Goal: Use online tool/utility: Utilize a website feature to perform a specific function

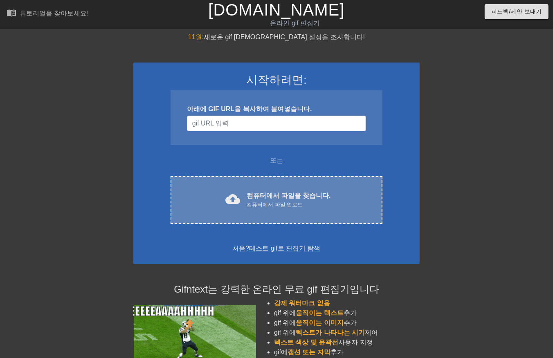
click at [299, 206] on div "컴퓨터에서 파일 업로드" at bounding box center [289, 205] width 84 height 8
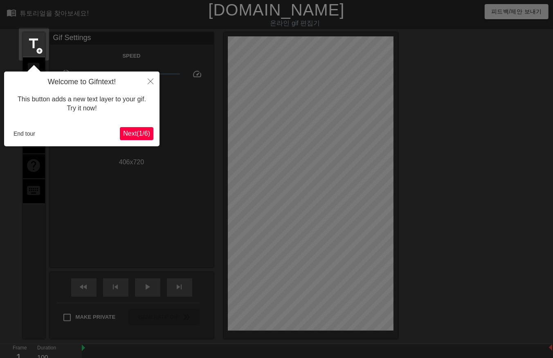
scroll to position [20, 0]
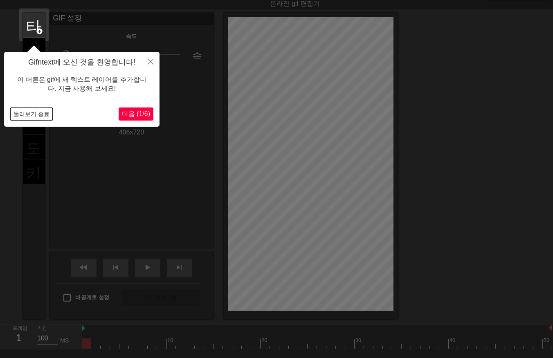
click at [25, 115] on button "둘러보기 종료" at bounding box center [31, 114] width 43 height 12
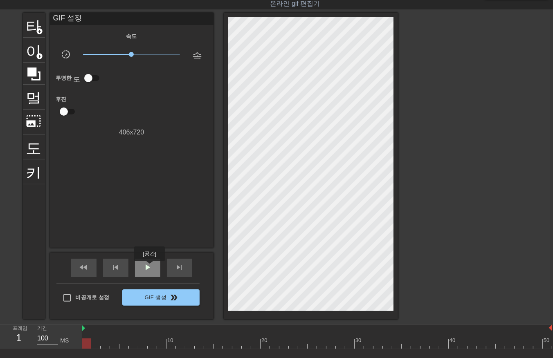
click at [149, 267] on span "play_arrow" at bounding box center [148, 268] width 10 height 10
click at [148, 267] on span "일시 중지" at bounding box center [148, 268] width 10 height 10
click at [146, 264] on span "play_arrow" at bounding box center [148, 268] width 10 height 10
click at [140, 269] on div "일시 중지" at bounding box center [147, 268] width 25 height 18
click at [85, 342] on div at bounding box center [317, 344] width 470 height 10
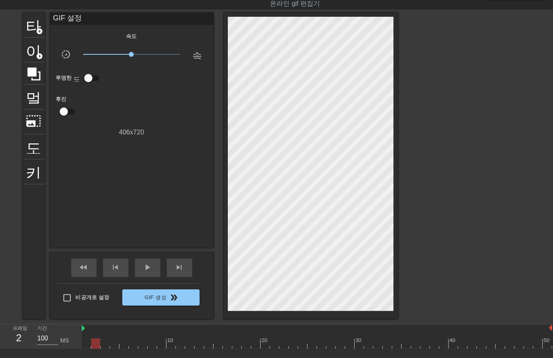
click at [98, 344] on div at bounding box center [317, 344] width 470 height 10
drag, startPoint x: 106, startPoint y: 342, endPoint x: 112, endPoint y: 348, distance: 9.0
click at [106, 346] on div at bounding box center [317, 344] width 470 height 10
drag, startPoint x: 113, startPoint y: 342, endPoint x: 117, endPoint y: 347, distance: 6.4
click at [116, 347] on div at bounding box center [317, 344] width 470 height 10
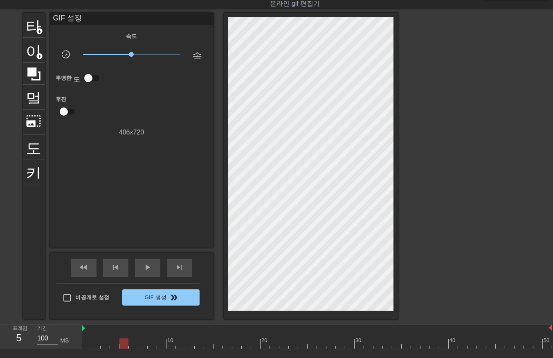
click at [124, 345] on div at bounding box center [317, 344] width 470 height 10
drag, startPoint x: 133, startPoint y: 344, endPoint x: 136, endPoint y: 350, distance: 6.2
click at [134, 345] on div at bounding box center [317, 344] width 470 height 10
drag, startPoint x: 144, startPoint y: 343, endPoint x: 146, endPoint y: 348, distance: 5.5
click at [144, 347] on div at bounding box center [317, 344] width 470 height 10
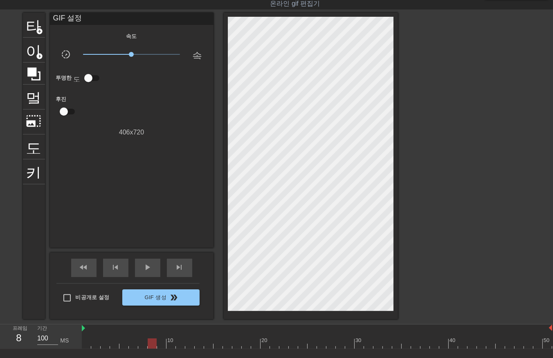
click at [152, 342] on div at bounding box center [317, 344] width 470 height 10
click at [160, 343] on div at bounding box center [317, 344] width 470 height 10
click at [171, 345] on div at bounding box center [317, 344] width 470 height 10
click at [179, 342] on div at bounding box center [317, 344] width 470 height 10
click at [189, 345] on div at bounding box center [317, 344] width 470 height 10
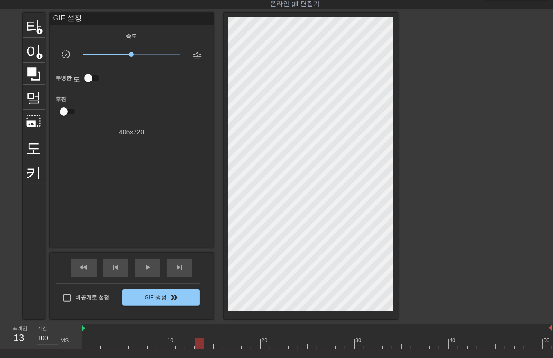
drag, startPoint x: 198, startPoint y: 343, endPoint x: 196, endPoint y: 351, distance: 7.9
click at [197, 346] on div at bounding box center [317, 344] width 470 height 10
drag, startPoint x: 206, startPoint y: 342, endPoint x: 207, endPoint y: 346, distance: 4.3
click at [207, 346] on div at bounding box center [317, 344] width 470 height 10
drag, startPoint x: 218, startPoint y: 341, endPoint x: 214, endPoint y: 349, distance: 8.8
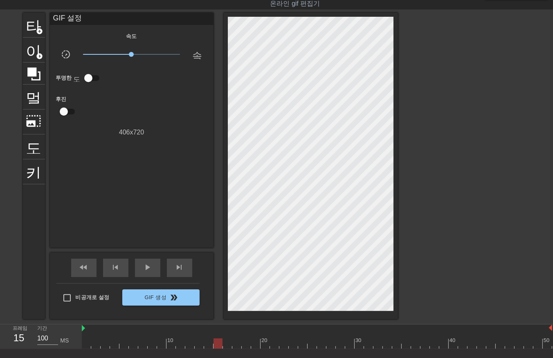
click at [217, 345] on div at bounding box center [317, 344] width 470 height 10
drag, startPoint x: 227, startPoint y: 341, endPoint x: 227, endPoint y: 348, distance: 7.0
click at [228, 344] on div at bounding box center [317, 344] width 470 height 10
drag, startPoint x: 236, startPoint y: 342, endPoint x: 235, endPoint y: 347, distance: 5.4
click at [235, 346] on div at bounding box center [317, 344] width 470 height 10
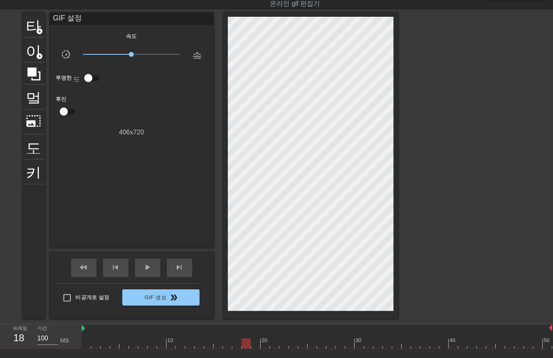
click at [244, 344] on div at bounding box center [317, 344] width 470 height 10
click at [252, 346] on div at bounding box center [317, 344] width 470 height 10
drag, startPoint x: 267, startPoint y: 343, endPoint x: 265, endPoint y: 348, distance: 5.7
click at [265, 348] on div at bounding box center [317, 344] width 470 height 10
drag, startPoint x: 272, startPoint y: 344, endPoint x: 271, endPoint y: 351, distance: 7.5
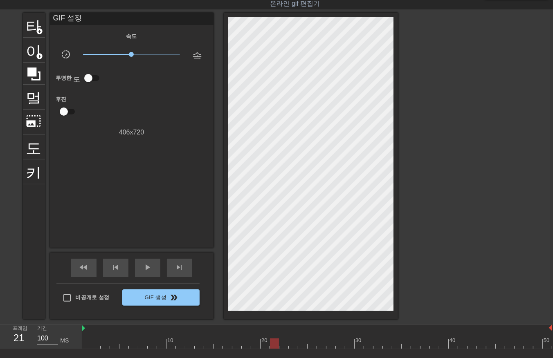
click at [272, 349] on div "10 20 30 40 50" at bounding box center [317, 337] width 470 height 25
click at [283, 345] on div at bounding box center [317, 344] width 470 height 10
drag, startPoint x: 292, startPoint y: 341, endPoint x: 292, endPoint y: 349, distance: 7.8
click at [292, 344] on div at bounding box center [317, 344] width 470 height 10
drag, startPoint x: 304, startPoint y: 342, endPoint x: 299, endPoint y: 347, distance: 7.2
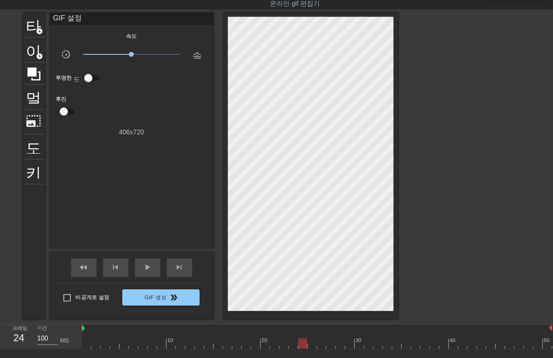
click at [303, 343] on div at bounding box center [317, 344] width 470 height 10
drag, startPoint x: 313, startPoint y: 341, endPoint x: 312, endPoint y: 349, distance: 7.5
click at [310, 349] on div "10 20 30 40 50" at bounding box center [317, 337] width 471 height 25
drag, startPoint x: 321, startPoint y: 344, endPoint x: 320, endPoint y: 349, distance: 5.0
click at [320, 349] on div "10 20 30 40 50" at bounding box center [317, 337] width 471 height 25
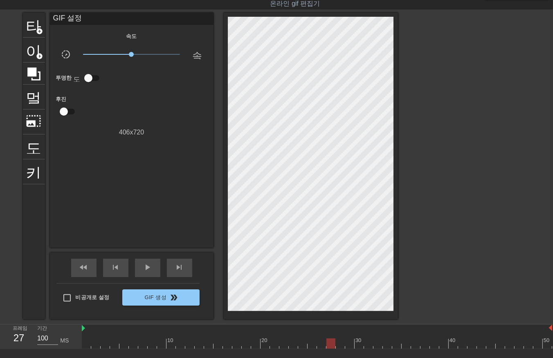
drag, startPoint x: 328, startPoint y: 344, endPoint x: 329, endPoint y: 350, distance: 6.1
click at [328, 349] on div "10 20 30 40 50" at bounding box center [317, 337] width 471 height 25
click at [340, 348] on div at bounding box center [317, 344] width 470 height 10
drag, startPoint x: 348, startPoint y: 344, endPoint x: 346, endPoint y: 349, distance: 5.5
click at [347, 349] on div "10 20 30 40 50" at bounding box center [317, 337] width 470 height 25
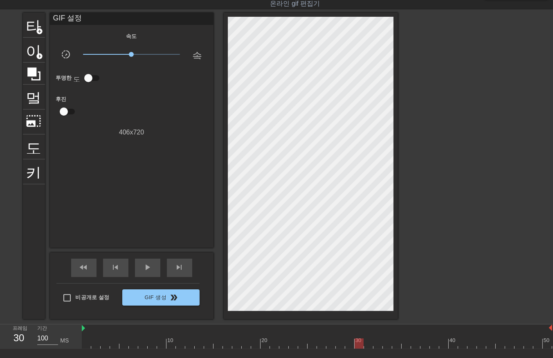
drag, startPoint x: 359, startPoint y: 342, endPoint x: 359, endPoint y: 349, distance: 7.4
click at [359, 348] on div at bounding box center [317, 344] width 470 height 10
click at [367, 348] on div at bounding box center [317, 344] width 470 height 10
drag, startPoint x: 375, startPoint y: 341, endPoint x: 378, endPoint y: 348, distance: 7.5
click at [377, 346] on div at bounding box center [317, 344] width 470 height 10
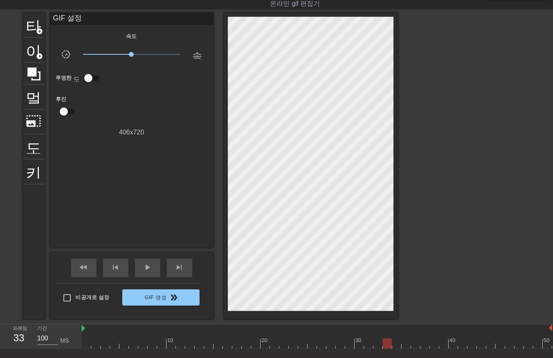
drag, startPoint x: 387, startPoint y: 344, endPoint x: 392, endPoint y: 348, distance: 7.0
click at [386, 346] on div at bounding box center [317, 344] width 470 height 10
click at [396, 348] on div at bounding box center [317, 344] width 470 height 10
drag, startPoint x: 406, startPoint y: 343, endPoint x: 407, endPoint y: 347, distance: 4.3
click at [405, 347] on div at bounding box center [317, 344] width 470 height 10
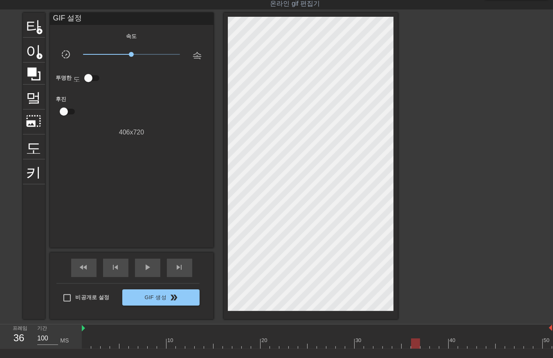
click at [413, 345] on div at bounding box center [317, 344] width 470 height 10
drag, startPoint x: 424, startPoint y: 342, endPoint x: 429, endPoint y: 347, distance: 7.0
click at [422, 346] on div at bounding box center [317, 344] width 470 height 10
drag, startPoint x: 432, startPoint y: 343, endPoint x: 432, endPoint y: 347, distance: 4.1
click at [432, 346] on div at bounding box center [317, 344] width 470 height 10
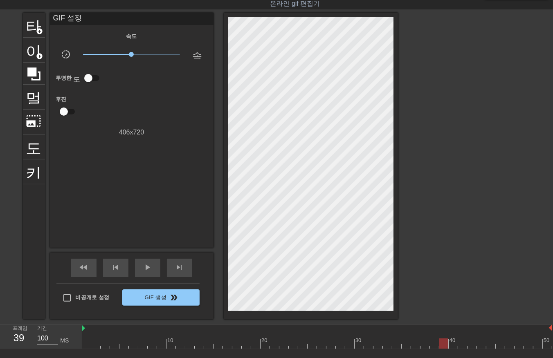
drag, startPoint x: 441, startPoint y: 342, endPoint x: 450, endPoint y: 350, distance: 12.2
click at [441, 346] on div at bounding box center [317, 344] width 470 height 10
drag, startPoint x: 450, startPoint y: 343, endPoint x: 452, endPoint y: 349, distance: 6.5
click at [449, 348] on div at bounding box center [317, 344] width 470 height 10
drag, startPoint x: 461, startPoint y: 342, endPoint x: 462, endPoint y: 349, distance: 6.2
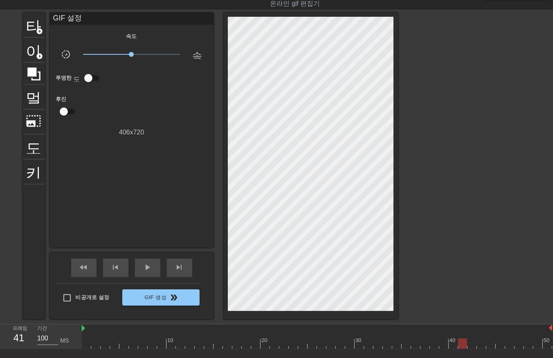
click at [461, 346] on div at bounding box center [317, 344] width 470 height 10
click at [468, 346] on div at bounding box center [317, 344] width 470 height 10
click at [479, 346] on div at bounding box center [317, 344] width 470 height 10
drag, startPoint x: 486, startPoint y: 344, endPoint x: 489, endPoint y: 349, distance: 5.8
click at [486, 347] on div at bounding box center [317, 344] width 470 height 10
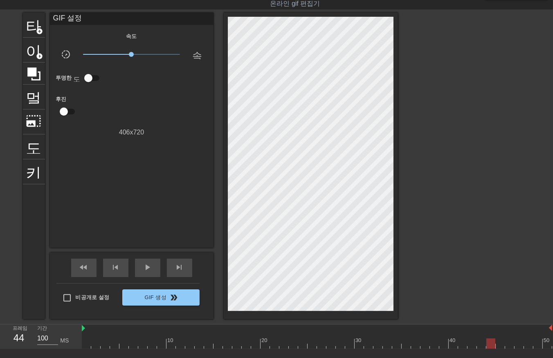
drag, startPoint x: 491, startPoint y: 344, endPoint x: 497, endPoint y: 345, distance: 5.9
click at [493, 346] on div at bounding box center [317, 344] width 470 height 10
drag, startPoint x: 497, startPoint y: 343, endPoint x: 504, endPoint y: 347, distance: 7.7
click at [503, 347] on div at bounding box center [317, 344] width 470 height 10
drag, startPoint x: 506, startPoint y: 342, endPoint x: 512, endPoint y: 349, distance: 9.0
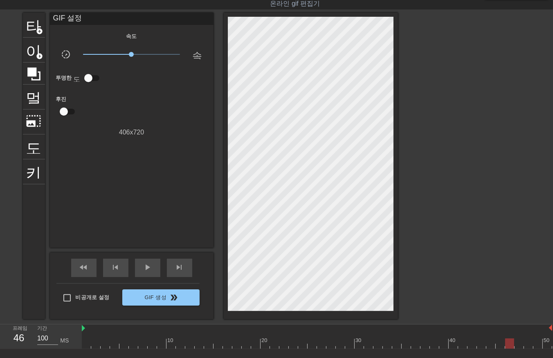
click at [510, 349] on div "10 20 30 40 50" at bounding box center [317, 337] width 470 height 25
drag, startPoint x: 518, startPoint y: 342, endPoint x: 522, endPoint y: 346, distance: 6.1
click at [520, 346] on div at bounding box center [317, 344] width 470 height 10
drag, startPoint x: 527, startPoint y: 342, endPoint x: 531, endPoint y: 346, distance: 5.5
click at [530, 346] on div at bounding box center [317, 344] width 470 height 10
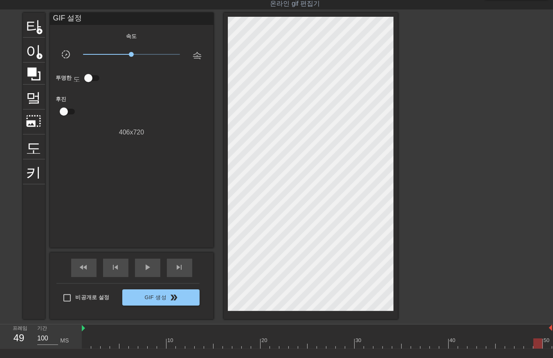
drag, startPoint x: 536, startPoint y: 339, endPoint x: 544, endPoint y: 346, distance: 11.0
click at [538, 342] on div at bounding box center [317, 344] width 470 height 10
drag, startPoint x: 546, startPoint y: 341, endPoint x: 546, endPoint y: 345, distance: 4.5
click at [546, 345] on div at bounding box center [317, 344] width 470 height 10
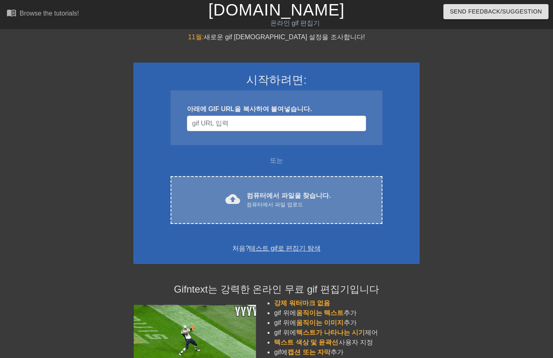
scroll to position [20, 0]
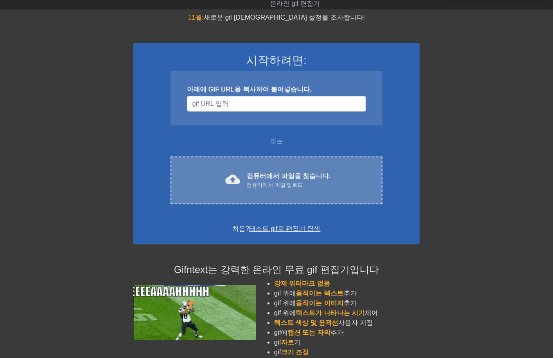
click at [239, 186] on div "cloud_upload" at bounding box center [231, 181] width 18 height 18
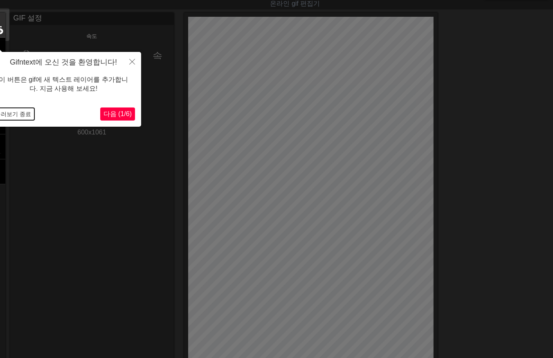
click at [16, 116] on button "둘러보기 종료" at bounding box center [13, 114] width 43 height 12
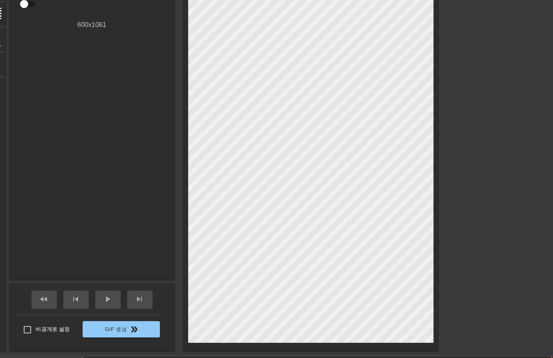
scroll to position [128, 0]
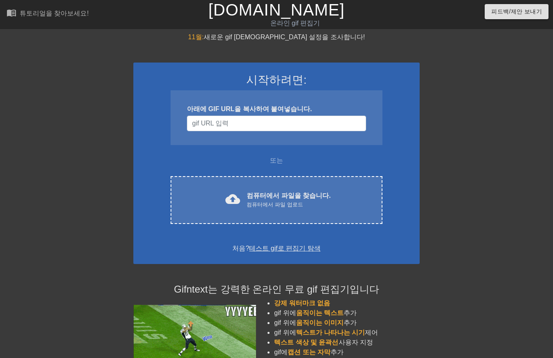
scroll to position [77, 0]
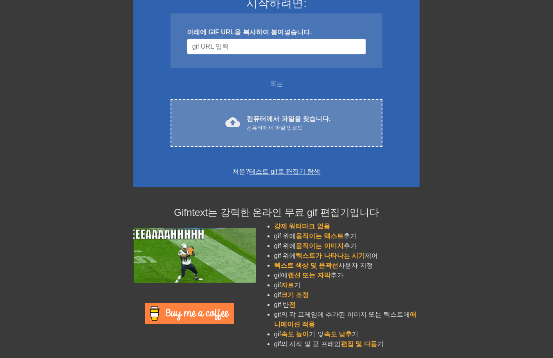
click at [285, 120] on font "컴퓨터에서 파일을 찾습니다." at bounding box center [289, 118] width 84 height 7
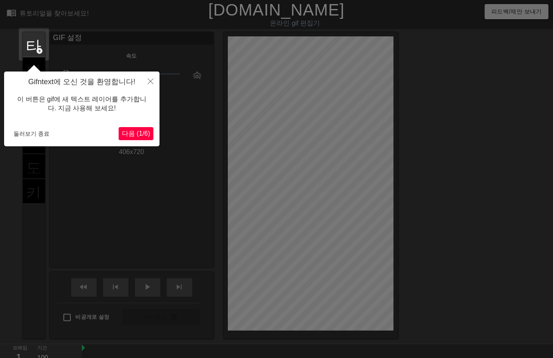
scroll to position [20, 0]
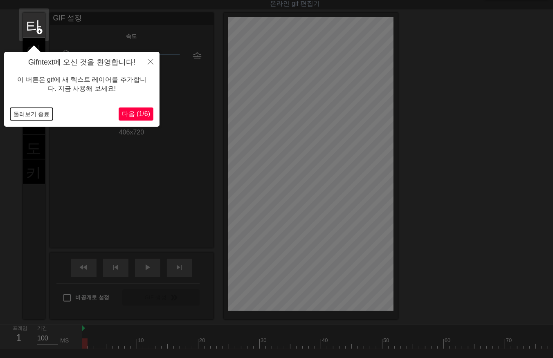
click at [31, 117] on button "둘러보기 종료" at bounding box center [31, 114] width 43 height 12
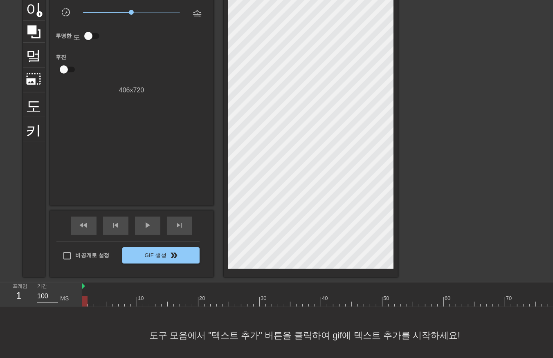
scroll to position [65, 0]
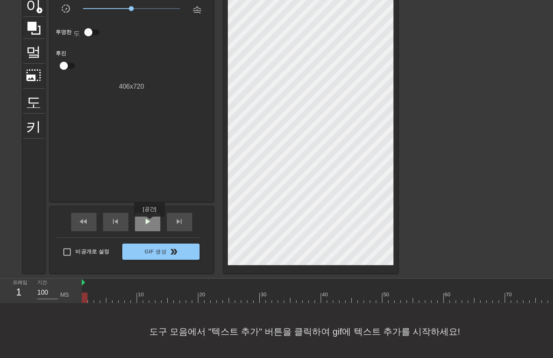
click at [149, 223] on span "play_arrow" at bounding box center [148, 222] width 10 height 10
click at [81, 297] on div "프레임 142 기간 100 MS" at bounding box center [41, 291] width 82 height 25
drag, startPoint x: 85, startPoint y: 298, endPoint x: 100, endPoint y: 300, distance: 15.3
click at [100, 300] on div at bounding box center [103, 298] width 6 height 10
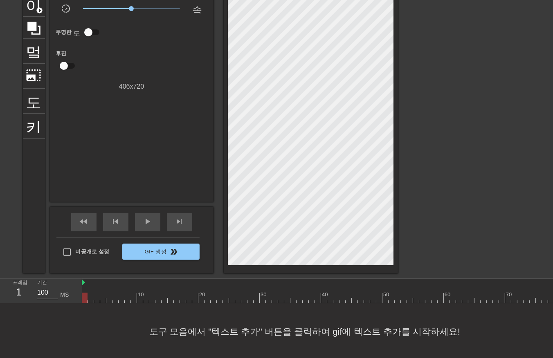
drag, startPoint x: 99, startPoint y: 297, endPoint x: 484, endPoint y: 315, distance: 385.3
click at [484, 315] on div "menu_book 튜토리얼을 찾아보세요! Gifntext.com 온라인 gif 편집기 피드백/제안 보내기 타이틀 add_circle 이미지 a…" at bounding box center [276, 148] width 553 height 426
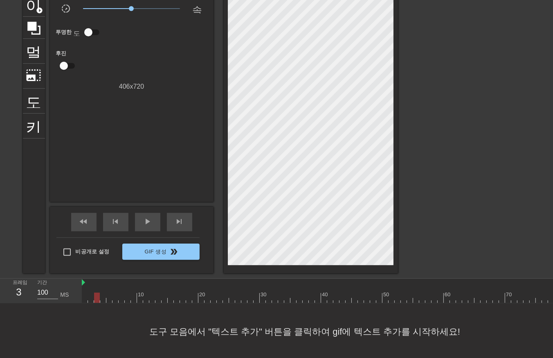
drag, startPoint x: 101, startPoint y: 297, endPoint x: 106, endPoint y: 304, distance: 7.7
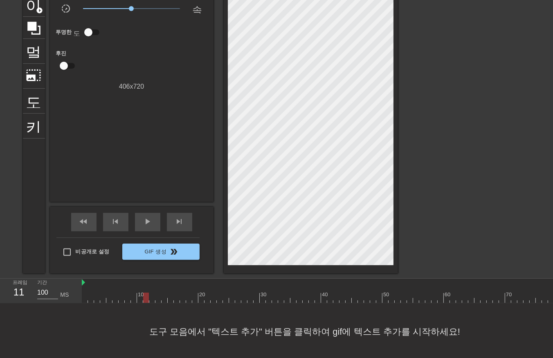
drag, startPoint x: 146, startPoint y: 300, endPoint x: 151, endPoint y: 301, distance: 5.4
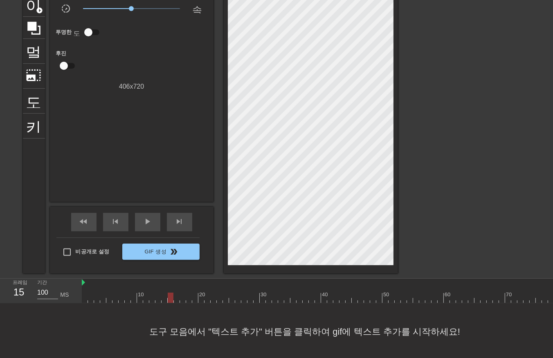
drag, startPoint x: 169, startPoint y: 299, endPoint x: 170, endPoint y: 304, distance: 4.6
drag, startPoint x: 189, startPoint y: 298, endPoint x: 194, endPoint y: 301, distance: 5.8
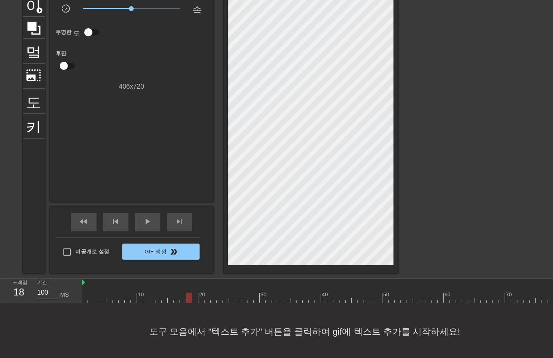
drag, startPoint x: 207, startPoint y: 298, endPoint x: 211, endPoint y: 301, distance: 4.9
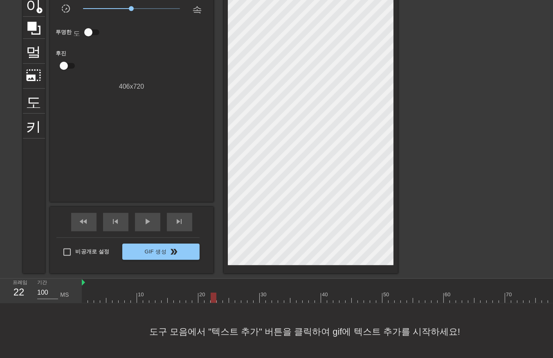
drag, startPoint x: 219, startPoint y: 299, endPoint x: 224, endPoint y: 300, distance: 4.7
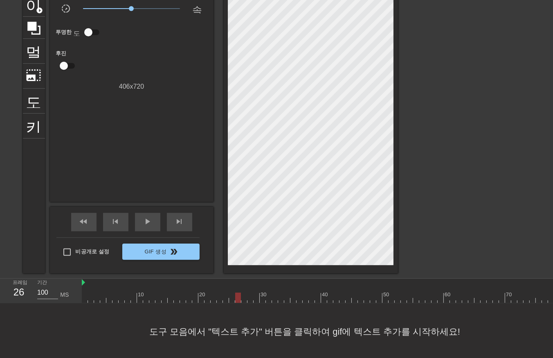
drag, startPoint x: 263, startPoint y: 299, endPoint x: 268, endPoint y: 303, distance: 7.0
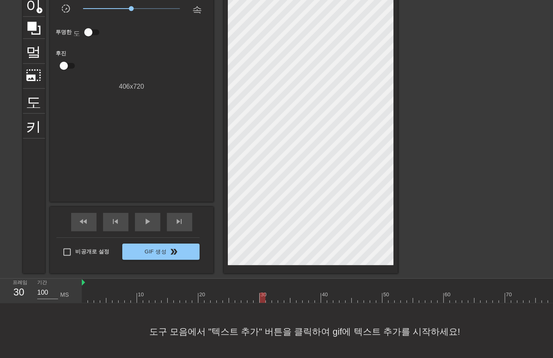
drag, startPoint x: 275, startPoint y: 299, endPoint x: 279, endPoint y: 302, distance: 4.8
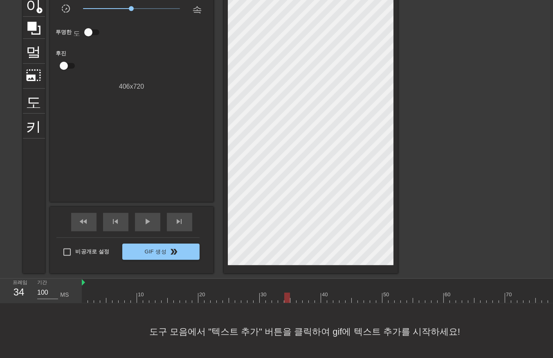
drag, startPoint x: 286, startPoint y: 297, endPoint x: 289, endPoint y: 301, distance: 5.0
drag, startPoint x: 292, startPoint y: 299, endPoint x: 292, endPoint y: 304, distance: 4.9
click at [292, 304] on div "10 20 30 40 50 60 70 80 90 100 110 120 130 140 150 160" at bounding box center [317, 291] width 471 height 25
drag, startPoint x: 297, startPoint y: 299, endPoint x: 299, endPoint y: 303, distance: 4.8
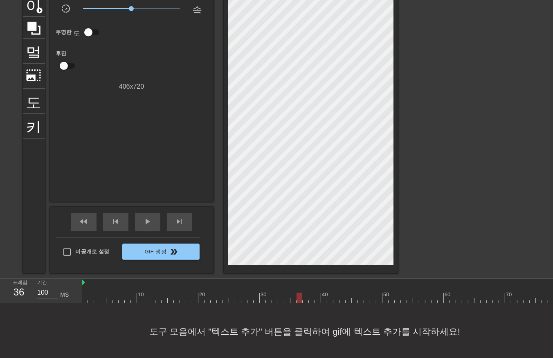
drag, startPoint x: 304, startPoint y: 297, endPoint x: 309, endPoint y: 299, distance: 5.5
drag, startPoint x: 316, startPoint y: 298, endPoint x: 319, endPoint y: 301, distance: 4.3
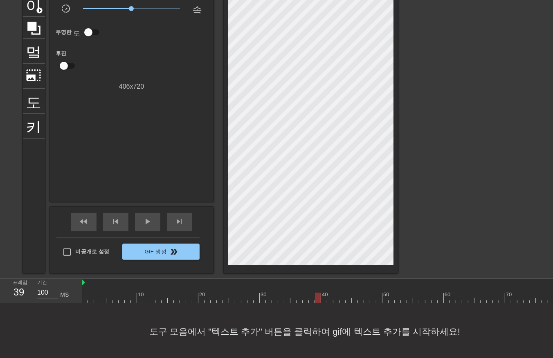
drag, startPoint x: 322, startPoint y: 297, endPoint x: 321, endPoint y: 303, distance: 6.4
drag, startPoint x: 329, startPoint y: 297, endPoint x: 333, endPoint y: 299, distance: 4.4
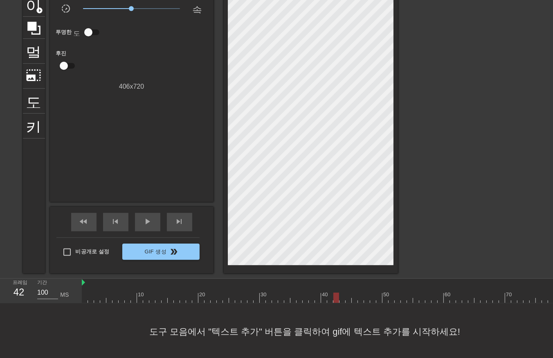
drag, startPoint x: 341, startPoint y: 298, endPoint x: 343, endPoint y: 302, distance: 4.4
drag, startPoint x: 353, startPoint y: 300, endPoint x: 362, endPoint y: 304, distance: 9.9
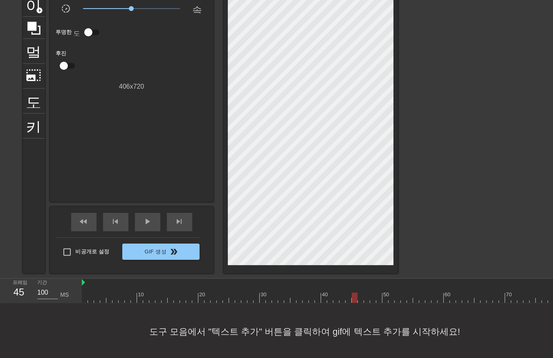
click at [364, 304] on div "10 20 30 40 50 60 70 80 90 100 110 120 130 140 150 160" at bounding box center [317, 291] width 471 height 25
drag, startPoint x: 373, startPoint y: 298, endPoint x: 371, endPoint y: 302, distance: 4.3
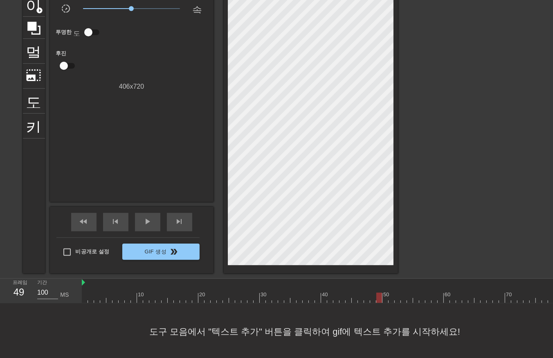
drag, startPoint x: 378, startPoint y: 297, endPoint x: 381, endPoint y: 302, distance: 5.9
drag, startPoint x: 390, startPoint y: 297, endPoint x: 392, endPoint y: 301, distance: 5.2
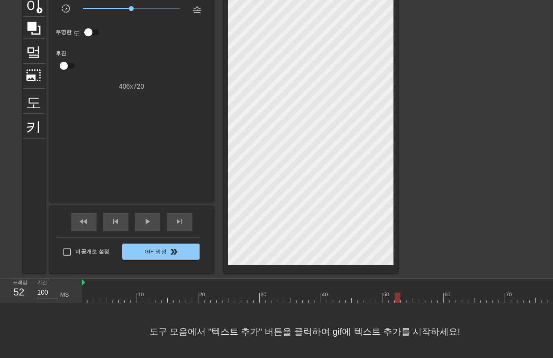
drag, startPoint x: 396, startPoint y: 297, endPoint x: 401, endPoint y: 301, distance: 6.7
drag, startPoint x: 409, startPoint y: 297, endPoint x: 408, endPoint y: 303, distance: 5.9
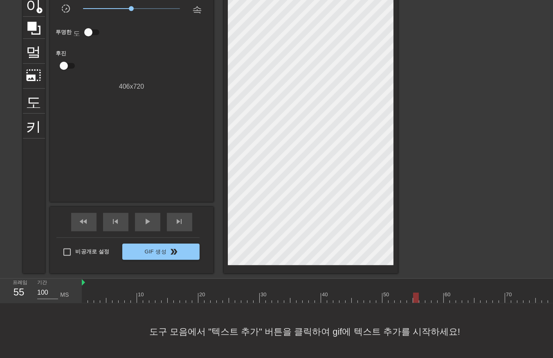
drag, startPoint x: 415, startPoint y: 297, endPoint x: 415, endPoint y: 302, distance: 4.5
drag, startPoint x: 434, startPoint y: 297, endPoint x: 434, endPoint y: 301, distance: 4.5
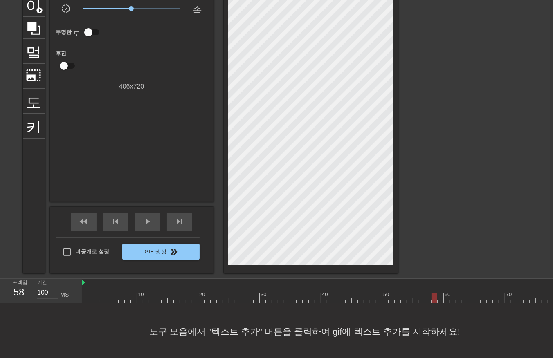
drag, startPoint x: 440, startPoint y: 295, endPoint x: 438, endPoint y: 301, distance: 6.7
drag, startPoint x: 442, startPoint y: 299, endPoint x: 533, endPoint y: 300, distance: 91.2
click at [553, 301] on html "menu_book 튜토리얼을 찾아보세요! Gifntext.com 온라인 gif 편집기 피드백/제안 보내기 타이틀 add_circle 이미지 a…" at bounding box center [276, 148] width 553 height 426
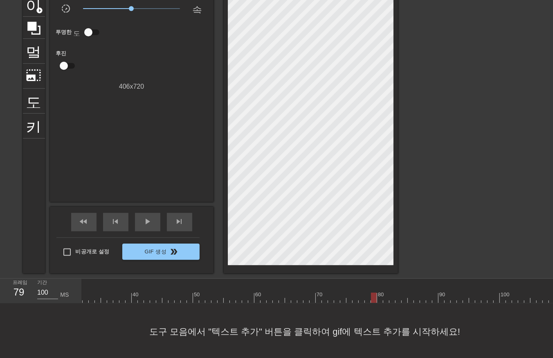
scroll to position [0, 194]
drag, startPoint x: 370, startPoint y: 298, endPoint x: 579, endPoint y: 301, distance: 209.5
click at [553, 301] on html "menu_book 튜토리얼을 찾아보세요! Gifntext.com 온라인 gif 편집기 피드백/제안 보내기 타이틀 add_circle 이미지 a…" at bounding box center [276, 148] width 553 height 426
drag, startPoint x: 145, startPoint y: 297, endPoint x: 0, endPoint y: 313, distance: 146.0
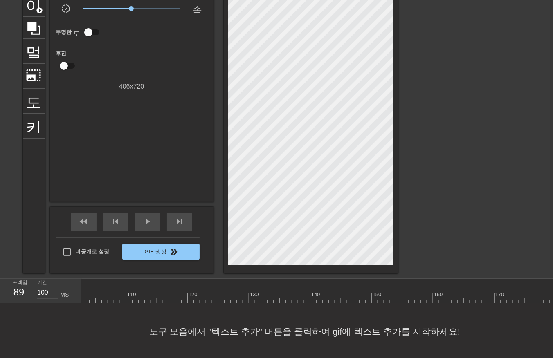
click at [0, 313] on html "menu_book 튜토리얼을 찾아보세요! Gifntext.com 온라인 gif 편집기 피드백/제안 보내기 타이틀 add_circle 이미지 a…" at bounding box center [276, 148] width 553 height 426
click at [252, 298] on div at bounding box center [512, 298] width 1233 height 10
click at [244, 297] on div at bounding box center [512, 298] width 1233 height 10
click at [254, 298] on div at bounding box center [512, 298] width 1233 height 10
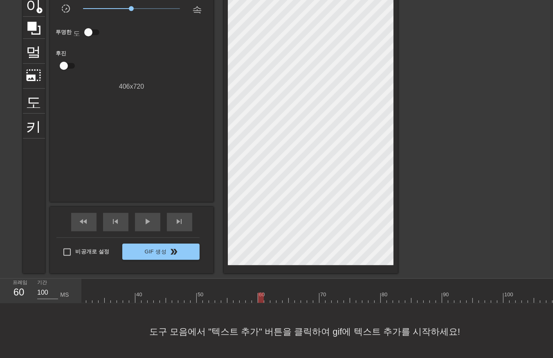
click at [260, 296] on div at bounding box center [512, 298] width 1233 height 10
drag, startPoint x: 265, startPoint y: 298, endPoint x: 267, endPoint y: 305, distance: 7.4
click at [265, 301] on div at bounding box center [512, 298] width 1233 height 10
drag, startPoint x: 273, startPoint y: 300, endPoint x: 281, endPoint y: 304, distance: 8.6
click at [275, 304] on div "10 20 30 40 50 60 70 80 90 100 110 120 130 140 150 160" at bounding box center [317, 291] width 471 height 25
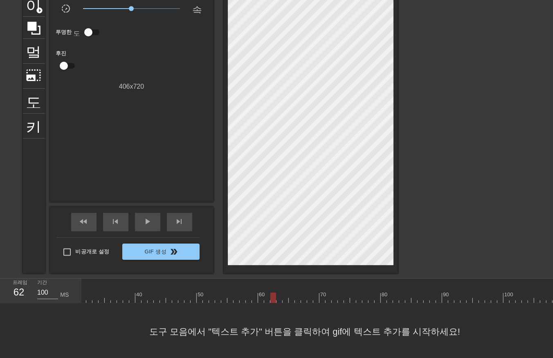
drag, startPoint x: 279, startPoint y: 298, endPoint x: 280, endPoint y: 303, distance: 5.1
click at [279, 299] on div at bounding box center [512, 298] width 1233 height 10
drag, startPoint x: 283, startPoint y: 297, endPoint x: 287, endPoint y: 303, distance: 6.6
click at [285, 301] on div at bounding box center [512, 298] width 1233 height 10
click at [291, 301] on div at bounding box center [512, 298] width 1233 height 10
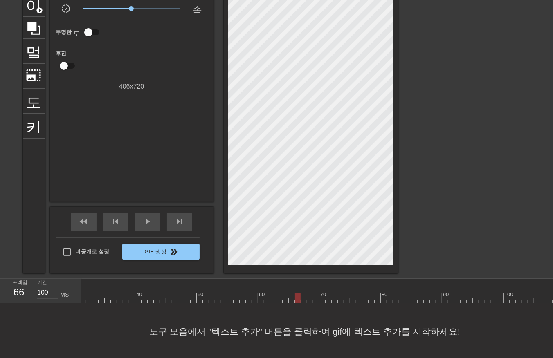
click at [297, 299] on div at bounding box center [512, 298] width 1233 height 10
drag, startPoint x: 304, startPoint y: 299, endPoint x: 309, endPoint y: 301, distance: 4.8
click at [304, 300] on div at bounding box center [512, 298] width 1233 height 10
click at [309, 299] on div at bounding box center [512, 298] width 1233 height 10
click at [315, 299] on div at bounding box center [512, 298] width 1233 height 10
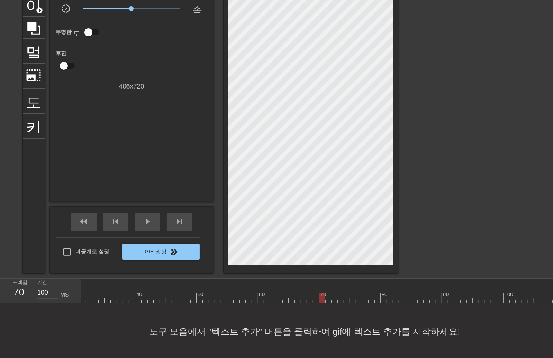
drag, startPoint x: 321, startPoint y: 297, endPoint x: 330, endPoint y: 304, distance: 11.3
click at [326, 304] on div "10 20 30 40 50 60 70 80 90 100 110 120 130 140 150 160" at bounding box center [317, 291] width 471 height 25
click at [324, 301] on div at bounding box center [512, 298] width 1233 height 10
drag, startPoint x: 327, startPoint y: 299, endPoint x: 331, endPoint y: 303, distance: 5.8
click at [328, 300] on div at bounding box center [512, 298] width 1233 height 10
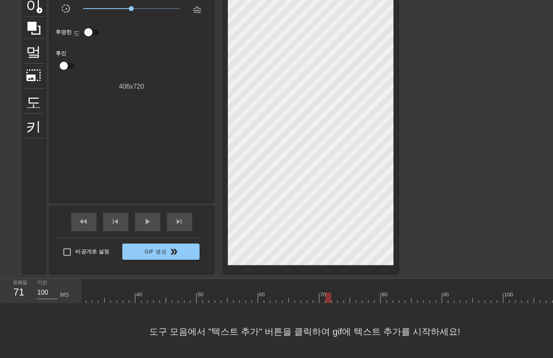
click at [334, 300] on div at bounding box center [512, 298] width 1233 height 10
click at [341, 300] on div at bounding box center [512, 298] width 1233 height 10
drag, startPoint x: 345, startPoint y: 299, endPoint x: 352, endPoint y: 302, distance: 7.9
click at [346, 301] on div at bounding box center [512, 298] width 1233 height 10
click at [353, 301] on div at bounding box center [512, 298] width 1233 height 10
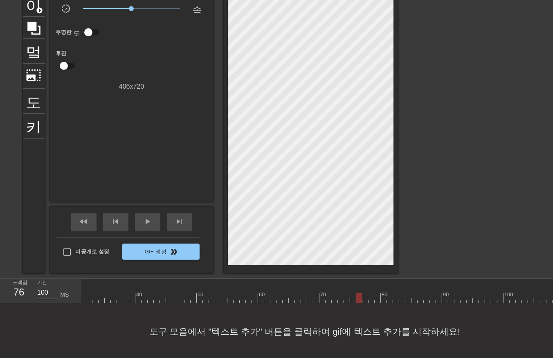
drag, startPoint x: 357, startPoint y: 299, endPoint x: 363, endPoint y: 304, distance: 8.1
click at [362, 304] on div "10 20 30 40 50 60 70 80 90 100 110 120 130 140 150 160" at bounding box center [317, 291] width 471 height 25
click at [357, 298] on div at bounding box center [512, 298] width 1233 height 10
drag, startPoint x: 363, startPoint y: 298, endPoint x: 366, endPoint y: 305, distance: 7.8
click at [365, 304] on div "10 20 30 40 50 60 70 80 90 100 110 120 130 140 150 160" at bounding box center [317, 291] width 471 height 25
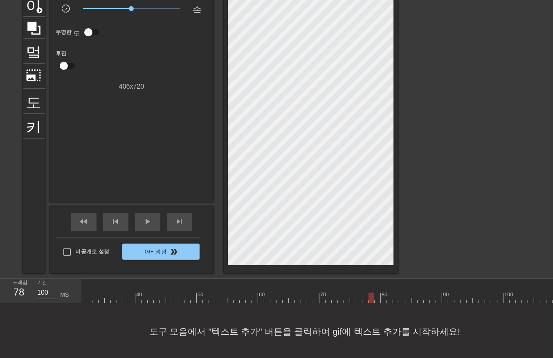
drag, startPoint x: 369, startPoint y: 297, endPoint x: 373, endPoint y: 303, distance: 6.5
click at [370, 301] on div at bounding box center [512, 298] width 1233 height 10
click at [377, 299] on div at bounding box center [512, 298] width 1233 height 10
drag, startPoint x: 383, startPoint y: 297, endPoint x: 388, endPoint y: 305, distance: 9.0
click at [385, 300] on div at bounding box center [512, 298] width 1233 height 10
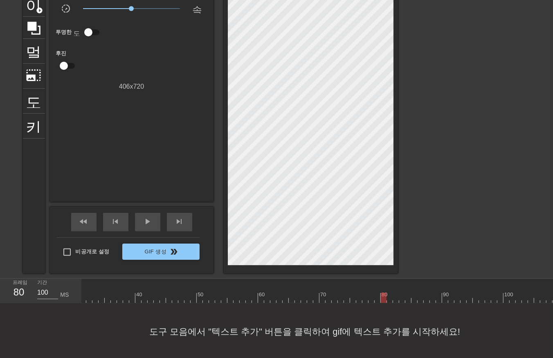
drag, startPoint x: 389, startPoint y: 297, endPoint x: 392, endPoint y: 305, distance: 8.3
click at [390, 303] on div at bounding box center [512, 298] width 1233 height 10
drag, startPoint x: 394, startPoint y: 297, endPoint x: 397, endPoint y: 304, distance: 7.4
click at [395, 301] on div at bounding box center [512, 298] width 1233 height 10
drag, startPoint x: 401, startPoint y: 297, endPoint x: 408, endPoint y: 304, distance: 10.4
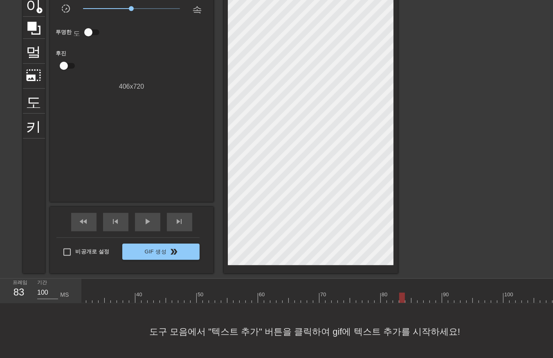
click at [405, 301] on div at bounding box center [512, 298] width 1233 height 10
drag, startPoint x: 408, startPoint y: 297, endPoint x: 411, endPoint y: 303, distance: 7.1
click at [409, 303] on div "10 20 30 40 50 60 70 80 90 100 110 120 130 140 150 160" at bounding box center [512, 291] width 1233 height 25
click at [415, 301] on div at bounding box center [512, 298] width 1233 height 10
click at [418, 301] on div at bounding box center [512, 298] width 1233 height 10
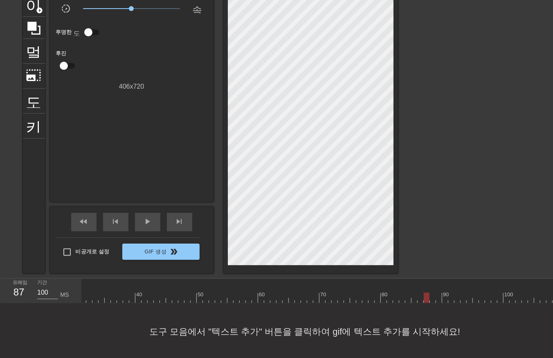
drag, startPoint x: 427, startPoint y: 297, endPoint x: 428, endPoint y: 301, distance: 4.2
click at [428, 300] on div at bounding box center [512, 298] width 1233 height 10
drag, startPoint x: 430, startPoint y: 296, endPoint x: 435, endPoint y: 302, distance: 7.5
click at [432, 300] on div at bounding box center [512, 298] width 1233 height 10
drag, startPoint x: 438, startPoint y: 297, endPoint x: 443, endPoint y: 305, distance: 9.7
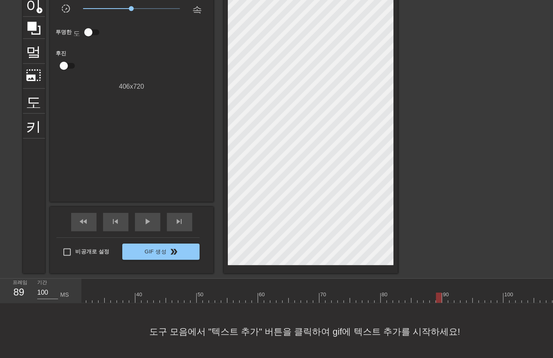
click at [441, 303] on div at bounding box center [512, 298] width 1233 height 10
drag, startPoint x: 444, startPoint y: 298, endPoint x: 444, endPoint y: 303, distance: 4.9
click at [444, 300] on div at bounding box center [512, 298] width 1233 height 10
drag, startPoint x: 451, startPoint y: 297, endPoint x: 450, endPoint y: 304, distance: 7.4
click at [451, 297] on div at bounding box center [512, 298] width 1233 height 10
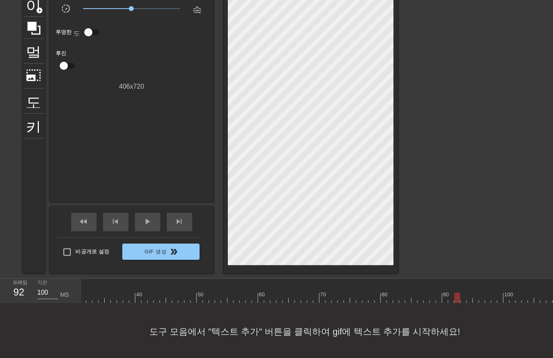
drag, startPoint x: 457, startPoint y: 297, endPoint x: 457, endPoint y: 302, distance: 4.5
click at [457, 301] on div at bounding box center [512, 298] width 1233 height 10
click at [464, 299] on div at bounding box center [512, 298] width 1233 height 10
drag, startPoint x: 470, startPoint y: 297, endPoint x: 472, endPoint y: 300, distance: 4.7
click at [469, 300] on div at bounding box center [512, 298] width 1233 height 10
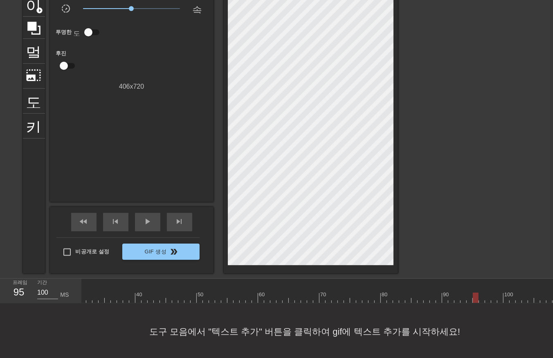
click at [476, 296] on div at bounding box center [512, 298] width 1233 height 10
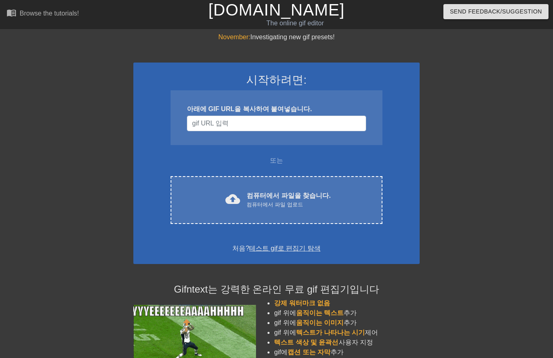
scroll to position [65, 0]
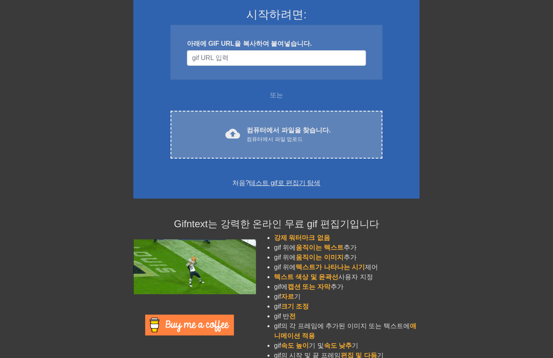
click at [254, 130] on font "컴퓨터에서 파일을 찾습니다." at bounding box center [289, 130] width 84 height 7
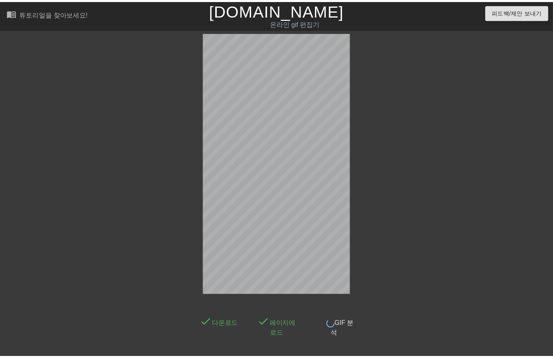
scroll to position [20, 0]
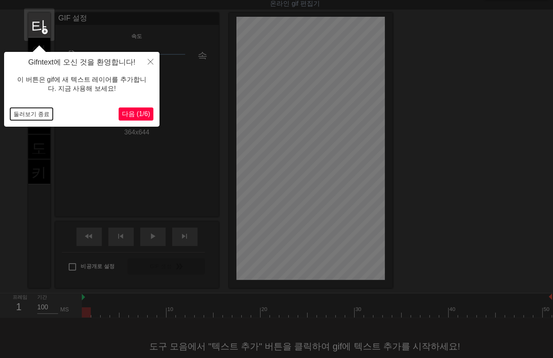
click at [26, 112] on button "둘러보기 종료" at bounding box center [31, 114] width 43 height 12
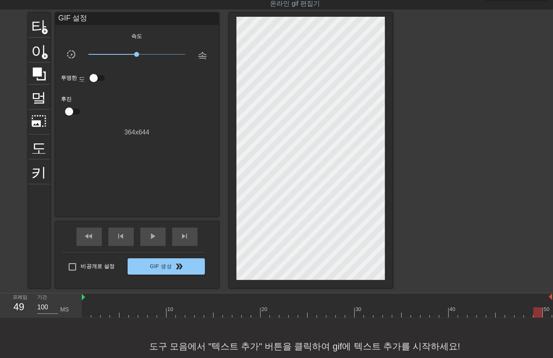
drag, startPoint x: 86, startPoint y: 312, endPoint x: 103, endPoint y: 313, distance: 16.8
click at [533, 315] on div at bounding box center [537, 313] width 9 height 10
drag, startPoint x: 116, startPoint y: 313, endPoint x: 340, endPoint y: 328, distance: 223.9
click at [456, 345] on div "menu_book 튜토리얼을 찾아보세요! [DOMAIN_NAME] 온라인 gif 편집기 피드백/제안 보내기 타이틀 add_circle 이미지 …" at bounding box center [276, 177] width 553 height 395
drag, startPoint x: 453, startPoint y: 312, endPoint x: 75, endPoint y: 307, distance: 377.6
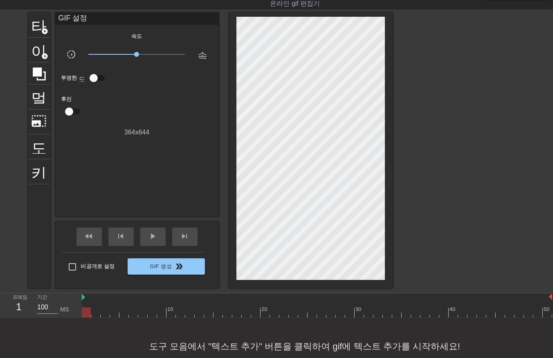
click at [73, 306] on div "프레임 1 기간 100 MS 10 20 30 40 50" at bounding box center [276, 306] width 553 height 25
drag, startPoint x: 87, startPoint y: 313, endPoint x: 452, endPoint y: 345, distance: 366.3
click at [452, 345] on div "menu_book 튜토리얼을 찾아보세요! [DOMAIN_NAME] 온라인 gif 편집기 피드백/제안 보내기 타이틀 add_circle 이미지 …" at bounding box center [276, 177] width 553 height 395
click at [86, 312] on div at bounding box center [317, 313] width 470 height 10
click at [96, 314] on div at bounding box center [317, 313] width 470 height 10
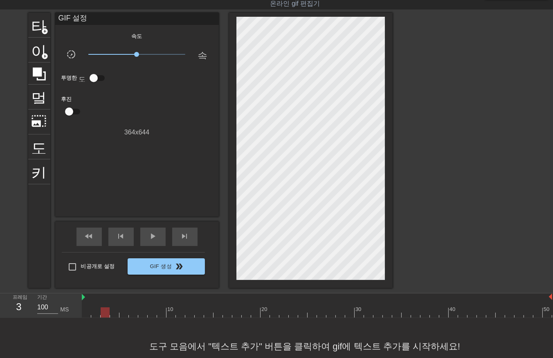
drag, startPoint x: 103, startPoint y: 313, endPoint x: 107, endPoint y: 313, distance: 4.5
click at [104, 313] on div at bounding box center [317, 313] width 470 height 10
click at [114, 313] on div at bounding box center [317, 313] width 470 height 10
drag, startPoint x: 121, startPoint y: 310, endPoint x: 132, endPoint y: 318, distance: 13.4
click at [123, 313] on div at bounding box center [317, 313] width 470 height 10
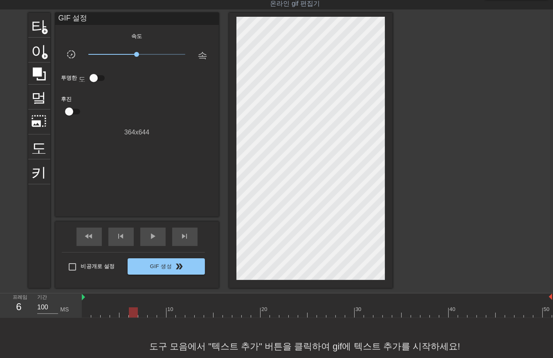
click at [134, 314] on div at bounding box center [317, 313] width 470 height 10
click at [140, 314] on div at bounding box center [317, 313] width 470 height 10
click at [149, 311] on div at bounding box center [317, 313] width 470 height 10
drag, startPoint x: 160, startPoint y: 313, endPoint x: 175, endPoint y: 321, distance: 16.1
click at [162, 315] on div at bounding box center [317, 313] width 470 height 10
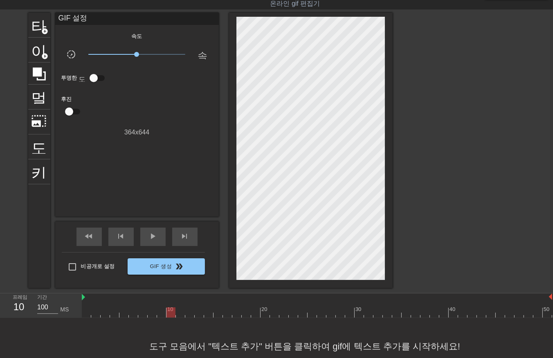
drag, startPoint x: 169, startPoint y: 310, endPoint x: 173, endPoint y: 314, distance: 6.1
click at [171, 314] on div at bounding box center [317, 313] width 470 height 10
click at [179, 313] on div at bounding box center [317, 313] width 470 height 10
drag, startPoint x: 187, startPoint y: 311, endPoint x: 192, endPoint y: 313, distance: 5.3
click at [187, 313] on div at bounding box center [317, 313] width 470 height 10
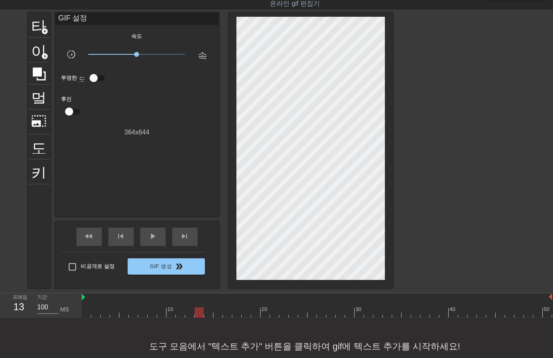
click at [200, 315] on div at bounding box center [317, 313] width 470 height 10
drag, startPoint x: 206, startPoint y: 311, endPoint x: 213, endPoint y: 314, distance: 8.1
click at [209, 313] on div at bounding box center [317, 313] width 470 height 10
drag, startPoint x: 215, startPoint y: 311, endPoint x: 221, endPoint y: 314, distance: 7.0
click at [217, 314] on div at bounding box center [317, 313] width 470 height 10
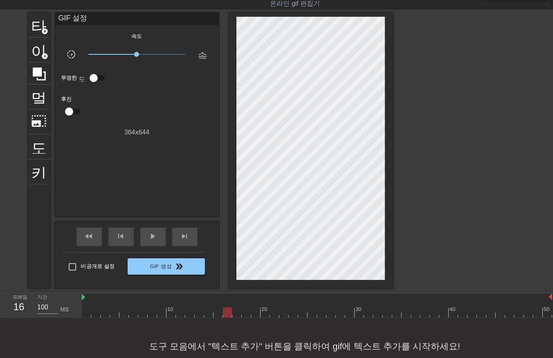
drag, startPoint x: 224, startPoint y: 311, endPoint x: 228, endPoint y: 314, distance: 5.3
click at [225, 313] on div at bounding box center [317, 313] width 470 height 10
click at [236, 313] on div at bounding box center [317, 313] width 470 height 10
drag, startPoint x: 244, startPoint y: 310, endPoint x: 247, endPoint y: 314, distance: 5.3
click at [246, 313] on div at bounding box center [317, 313] width 470 height 10
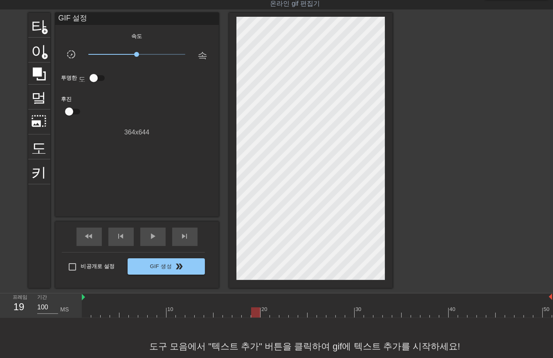
drag, startPoint x: 254, startPoint y: 310, endPoint x: 259, endPoint y: 314, distance: 6.7
click at [254, 313] on div at bounding box center [317, 313] width 470 height 10
click at [266, 315] on div at bounding box center [317, 313] width 470 height 10
click at [272, 313] on div at bounding box center [317, 313] width 470 height 10
click at [283, 313] on div at bounding box center [317, 313] width 470 height 10
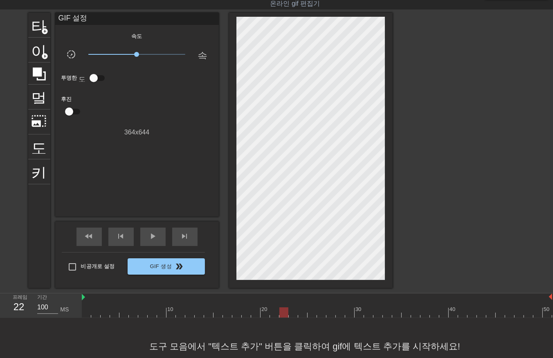
drag, startPoint x: 293, startPoint y: 311, endPoint x: 298, endPoint y: 315, distance: 6.1
click at [295, 314] on div at bounding box center [317, 313] width 470 height 10
drag, startPoint x: 300, startPoint y: 312, endPoint x: 308, endPoint y: 317, distance: 9.2
click at [302, 315] on div at bounding box center [317, 313] width 470 height 10
drag, startPoint x: 313, startPoint y: 313, endPoint x: 319, endPoint y: 315, distance: 7.1
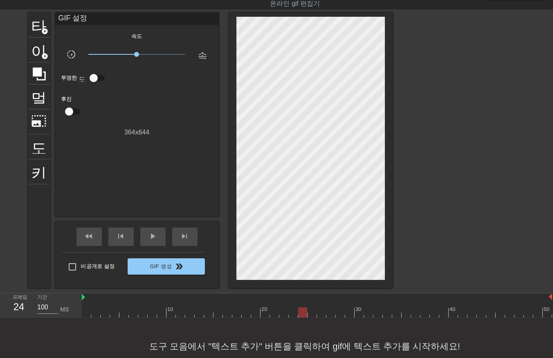
click at [314, 314] on div at bounding box center [317, 313] width 470 height 10
drag, startPoint x: 320, startPoint y: 312, endPoint x: 325, endPoint y: 313, distance: 4.6
click at [321, 313] on div at bounding box center [317, 313] width 470 height 10
click at [330, 314] on div at bounding box center [317, 313] width 470 height 10
drag, startPoint x: 338, startPoint y: 311, endPoint x: 346, endPoint y: 314, distance: 8.5
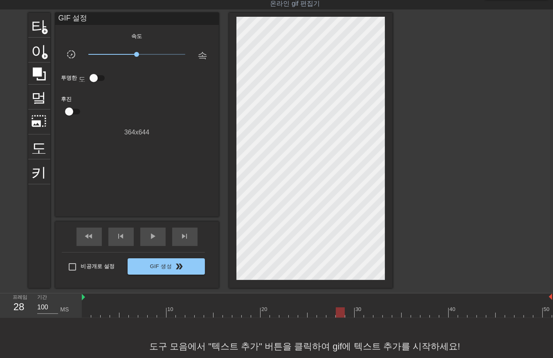
click at [340, 314] on div at bounding box center [317, 313] width 470 height 10
drag, startPoint x: 346, startPoint y: 312, endPoint x: 357, endPoint y: 317, distance: 12.3
click at [346, 313] on div at bounding box center [317, 313] width 470 height 10
drag, startPoint x: 358, startPoint y: 313, endPoint x: 362, endPoint y: 316, distance: 6.1
click at [359, 315] on div at bounding box center [317, 313] width 470 height 10
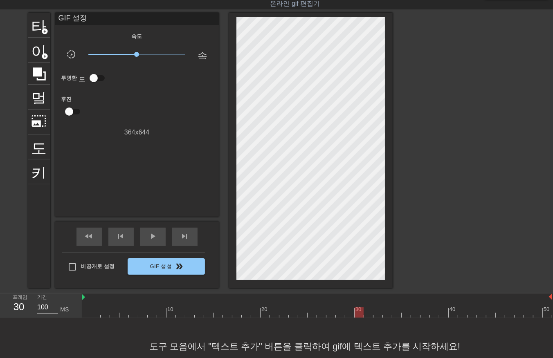
drag, startPoint x: 367, startPoint y: 312, endPoint x: 370, endPoint y: 315, distance: 4.7
click at [369, 314] on div at bounding box center [317, 313] width 470 height 10
drag, startPoint x: 375, startPoint y: 311, endPoint x: 381, endPoint y: 317, distance: 8.1
click at [376, 313] on div at bounding box center [317, 313] width 470 height 10
click at [387, 312] on div at bounding box center [317, 313] width 470 height 10
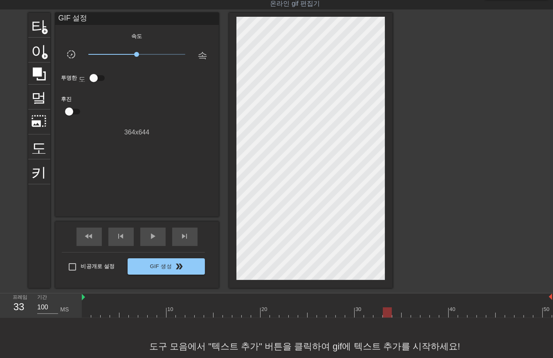
click at [394, 313] on div at bounding box center [317, 313] width 470 height 10
drag, startPoint x: 408, startPoint y: 311, endPoint x: 408, endPoint y: 315, distance: 4.1
click at [408, 313] on div at bounding box center [317, 313] width 470 height 10
drag, startPoint x: 416, startPoint y: 311, endPoint x: 417, endPoint y: 315, distance: 4.8
click at [416, 315] on div at bounding box center [317, 313] width 470 height 10
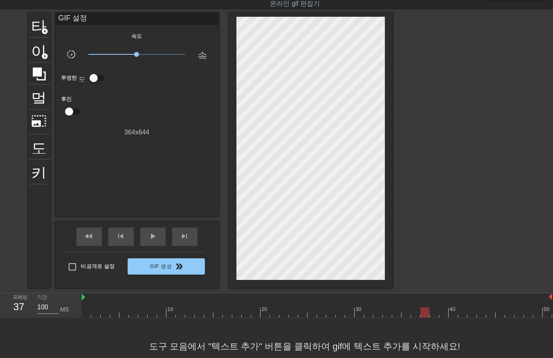
drag, startPoint x: 424, startPoint y: 312, endPoint x: 431, endPoint y: 316, distance: 7.7
click at [425, 316] on div at bounding box center [317, 313] width 470 height 10
drag, startPoint x: 433, startPoint y: 313, endPoint x: 437, endPoint y: 315, distance: 4.6
click at [434, 316] on div at bounding box center [317, 313] width 470 height 10
click at [443, 314] on div at bounding box center [317, 313] width 470 height 10
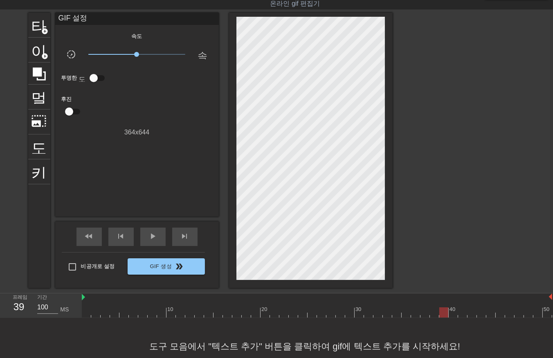
drag, startPoint x: 453, startPoint y: 310, endPoint x: 451, endPoint y: 316, distance: 7.0
click at [451, 316] on div at bounding box center [317, 313] width 470 height 10
